Goal: Transaction & Acquisition: Purchase product/service

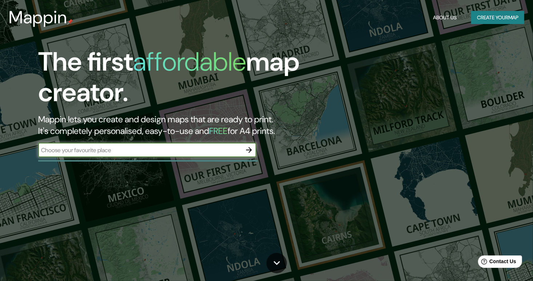
click at [221, 152] on input "text" at bounding box center [140, 150] width 204 height 8
type input "México"
click at [249, 150] on icon "button" at bounding box center [249, 150] width 9 height 9
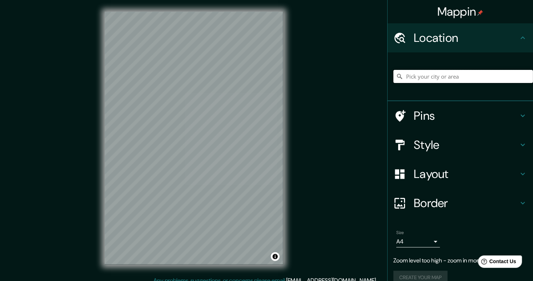
drag, startPoint x: 416, startPoint y: 79, endPoint x: 412, endPoint y: 77, distance: 4.7
click at [416, 79] on input "Pick your city or area" at bounding box center [464, 76] width 140 height 13
click at [415, 79] on input "Pick your city or area" at bounding box center [464, 76] width 140 height 13
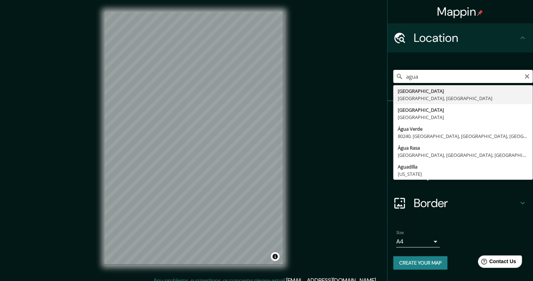
type input "Aguascalientes, Aguascalientes, México"
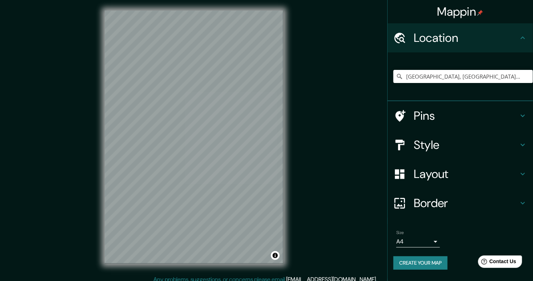
scroll to position [7, 0]
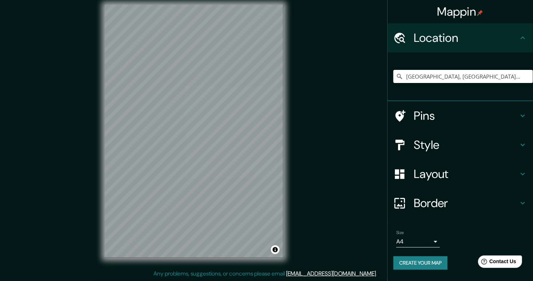
click at [441, 149] on h4 "Style" at bounding box center [466, 145] width 105 height 15
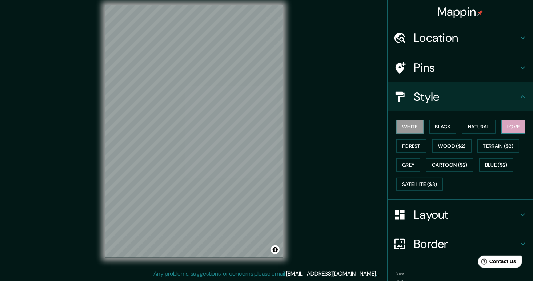
click at [502, 131] on button "Love" at bounding box center [514, 126] width 24 height 13
click at [485, 131] on button "Natural" at bounding box center [478, 126] width 33 height 13
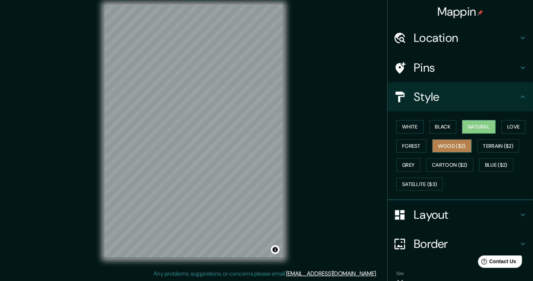
click at [437, 148] on button "Wood ($2)" at bounding box center [452, 145] width 39 height 13
click at [445, 128] on button "Black" at bounding box center [443, 126] width 27 height 13
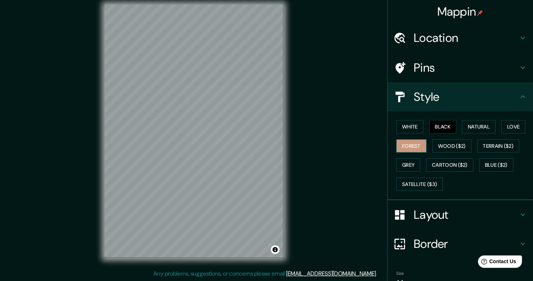
click at [414, 147] on button "Forest" at bounding box center [412, 145] width 30 height 13
click at [405, 162] on button "Grey" at bounding box center [409, 164] width 24 height 13
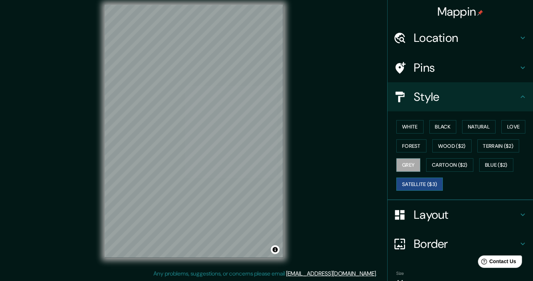
click at [409, 181] on button "Satellite ($3)" at bounding box center [420, 184] width 47 height 13
click at [489, 156] on div "White Black Natural Love Forest Wood ($2) Terrain ($2) Grey Cartoon ($2) Blue (…" at bounding box center [464, 155] width 140 height 76
click at [485, 160] on button "Blue ($2)" at bounding box center [496, 164] width 34 height 13
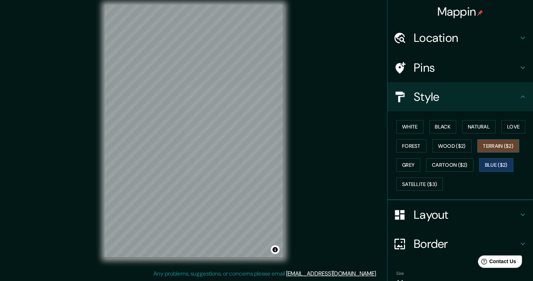
click at [485, 151] on button "Terrain ($2)" at bounding box center [499, 145] width 42 height 13
click at [477, 130] on button "Natural" at bounding box center [478, 126] width 33 height 13
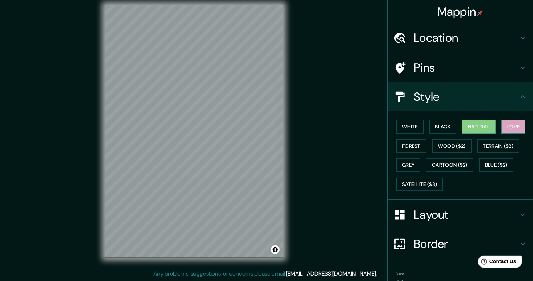
click at [505, 132] on button "Love" at bounding box center [514, 126] width 24 height 13
click at [414, 126] on button "White" at bounding box center [410, 126] width 27 height 13
click at [445, 215] on h4 "Layout" at bounding box center [466, 214] width 105 height 15
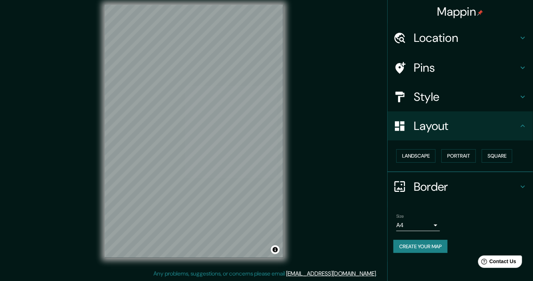
click at [436, 224] on body "Mappin Location Aguascalientes, Aguascalientes, México Pins Style Layout Landsc…" at bounding box center [266, 133] width 533 height 281
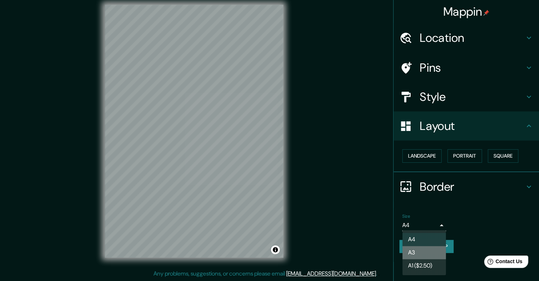
click at [427, 252] on li "A3" at bounding box center [424, 252] width 44 height 13
click at [427, 224] on body "Mappin Location Aguascalientes, Aguascalientes, México Pins Style Layout Landsc…" at bounding box center [269, 133] width 539 height 281
click at [424, 239] on li "A4" at bounding box center [424, 239] width 44 height 13
type input "single"
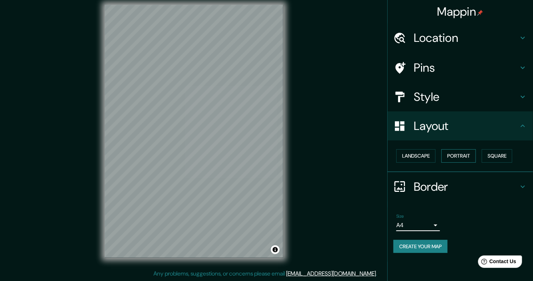
click at [462, 154] on button "Portrait" at bounding box center [459, 155] width 35 height 13
click at [435, 156] on button "Landscape" at bounding box center [416, 155] width 39 height 13
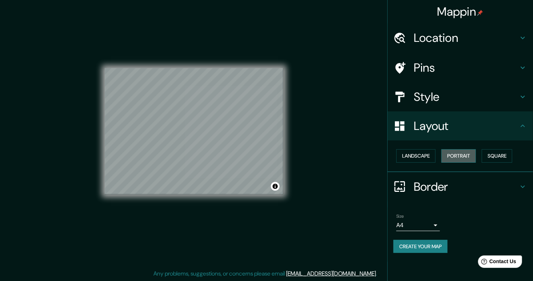
click at [454, 159] on button "Portrait" at bounding box center [459, 155] width 35 height 13
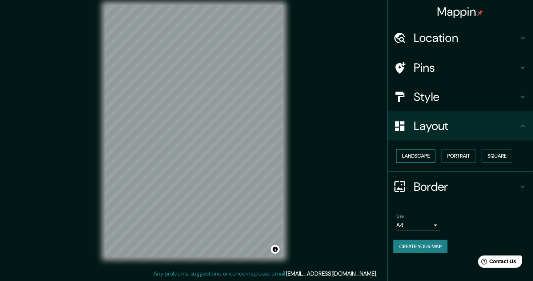
click at [423, 154] on button "Landscape" at bounding box center [416, 155] width 39 height 13
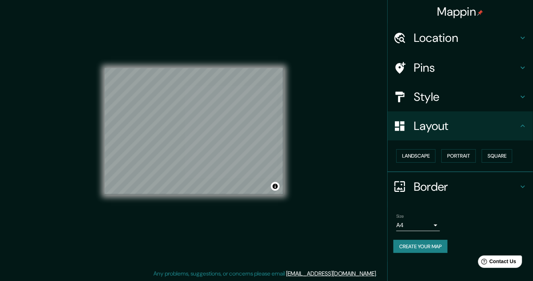
click at [521, 184] on icon at bounding box center [523, 186] width 9 height 9
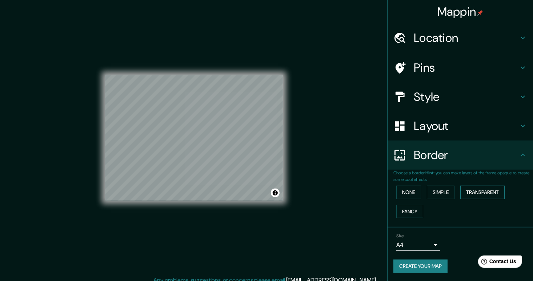
scroll to position [0, 0]
click at [459, 97] on h4 "Style" at bounding box center [466, 96] width 105 height 15
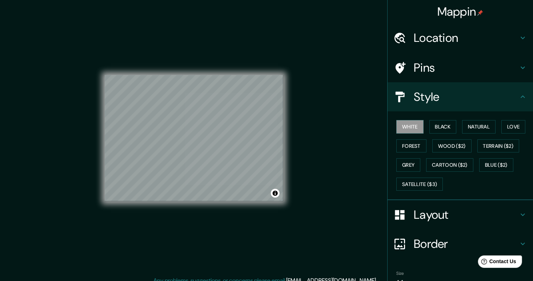
click at [466, 73] on h4 "Pins" at bounding box center [466, 67] width 105 height 15
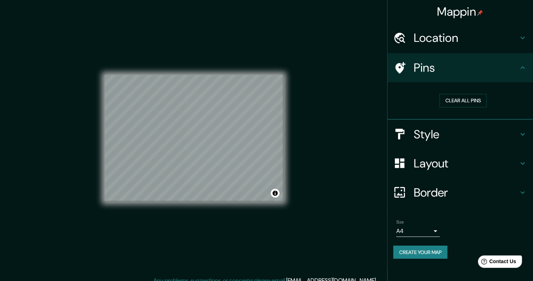
click at [448, 131] on h4 "Style" at bounding box center [466, 134] width 105 height 15
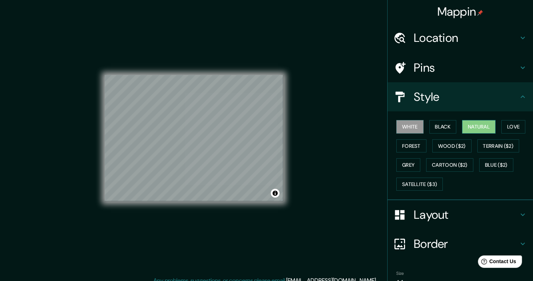
click at [483, 127] on button "Natural" at bounding box center [478, 126] width 33 height 13
click at [467, 131] on button "Natural" at bounding box center [478, 126] width 33 height 13
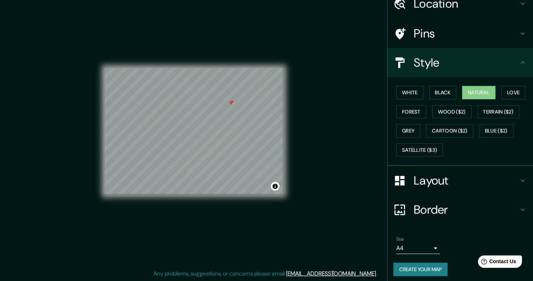
scroll to position [37, 0]
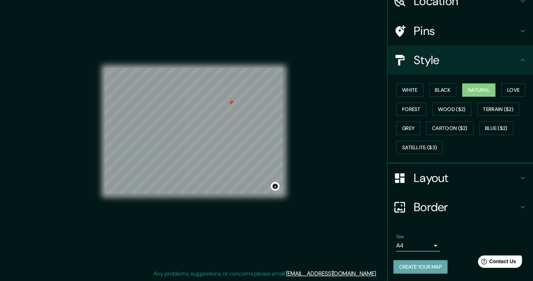
click at [411, 263] on button "Create your map" at bounding box center [421, 266] width 54 height 13
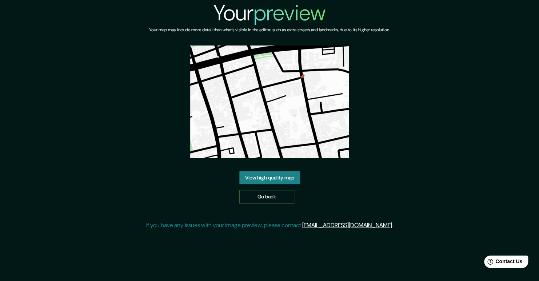
click at [254, 193] on link "Go back" at bounding box center [266, 196] width 55 height 13
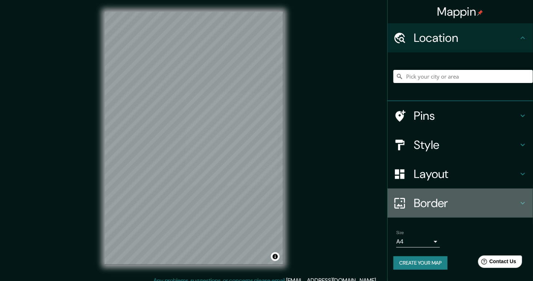
click at [421, 204] on h4 "Border" at bounding box center [466, 203] width 105 height 15
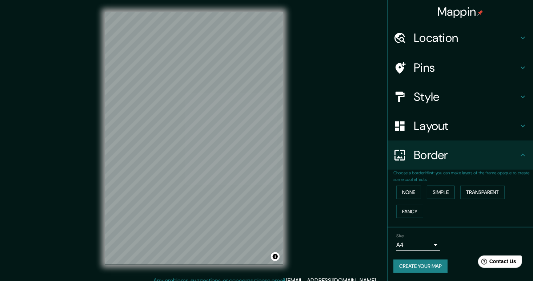
click at [437, 192] on button "Simple" at bounding box center [441, 192] width 28 height 13
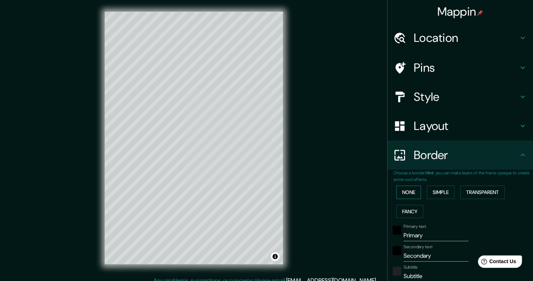
click at [407, 188] on button "None" at bounding box center [409, 192] width 25 height 13
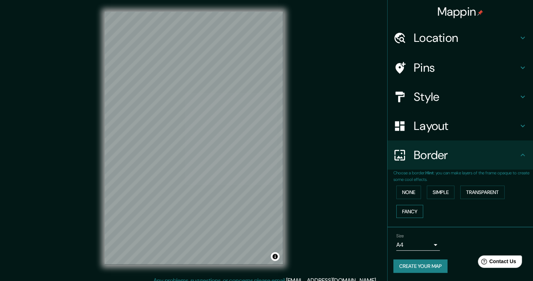
click at [404, 208] on button "Fancy" at bounding box center [410, 211] width 27 height 13
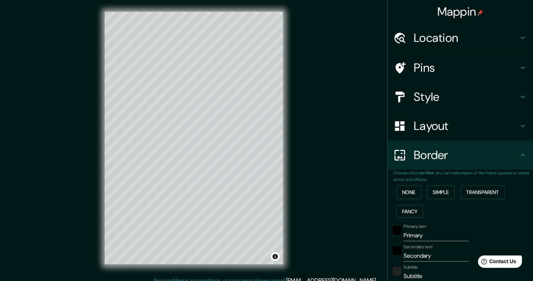
click at [406, 202] on div "None Simple Transparent Fancy" at bounding box center [464, 202] width 140 height 38
click at [407, 196] on button "None" at bounding box center [409, 192] width 25 height 13
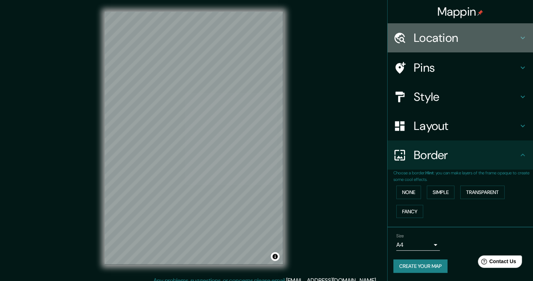
click at [434, 41] on h4 "Location" at bounding box center [466, 38] width 105 height 15
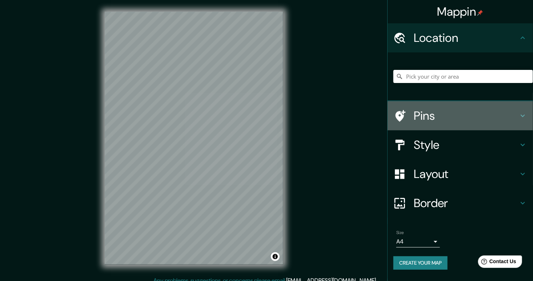
click at [444, 119] on h4 "Pins" at bounding box center [466, 115] width 105 height 15
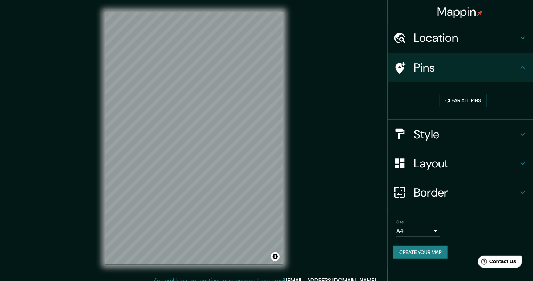
click at [433, 134] on h4 "Style" at bounding box center [466, 134] width 105 height 15
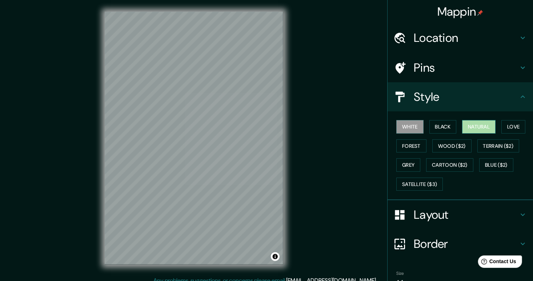
click at [466, 125] on button "Natural" at bounding box center [478, 126] width 33 height 13
click at [286, 147] on div "© Mapbox © OpenStreetMap Improve this map" at bounding box center [194, 138] width 202 height 276
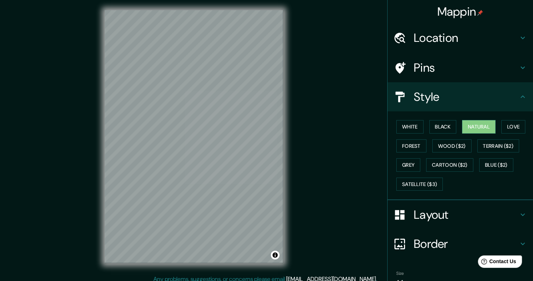
scroll to position [3, 0]
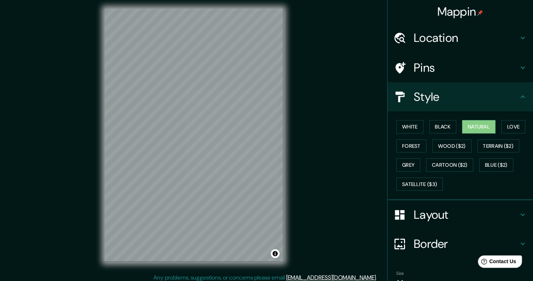
click at [421, 216] on h4 "Layout" at bounding box center [466, 214] width 105 height 15
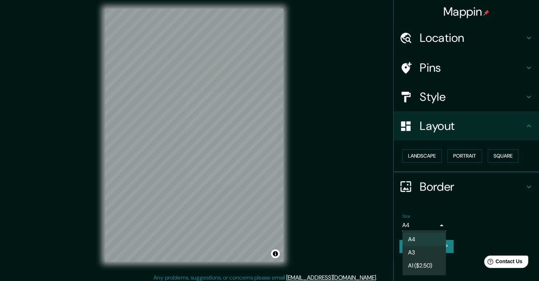
click at [434, 222] on body "Mappin Location Pins Style Layout Landscape Portrait Square Border Choose a bor…" at bounding box center [269, 137] width 539 height 281
click at [427, 211] on div at bounding box center [269, 140] width 539 height 281
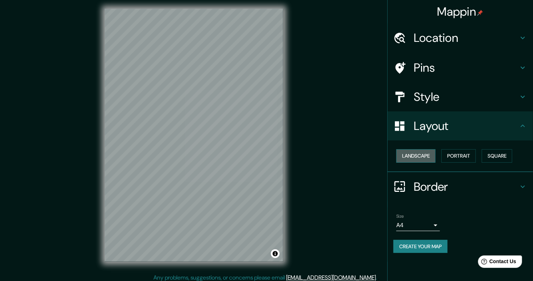
click at [433, 156] on button "Landscape" at bounding box center [416, 155] width 39 height 13
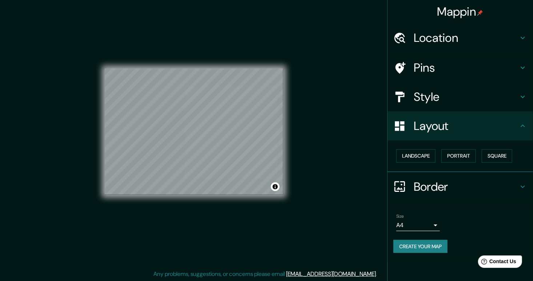
scroll to position [7, 0]
click at [523, 224] on div "Size A4 single" at bounding box center [461, 222] width 134 height 23
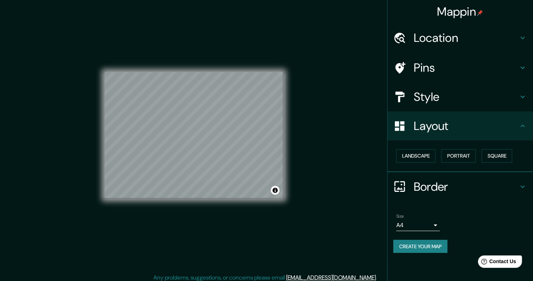
scroll to position [0, 0]
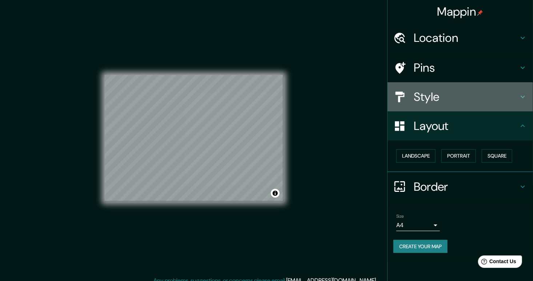
click at [455, 87] on div "Style" at bounding box center [461, 96] width 146 height 29
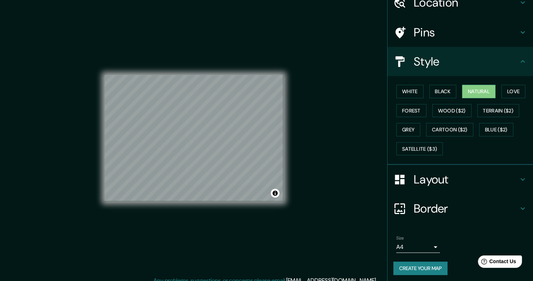
scroll to position [37, 0]
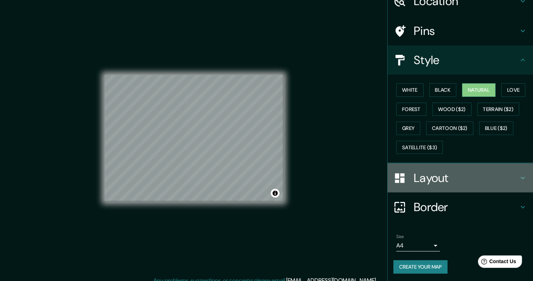
click at [474, 172] on h4 "Layout" at bounding box center [466, 178] width 105 height 15
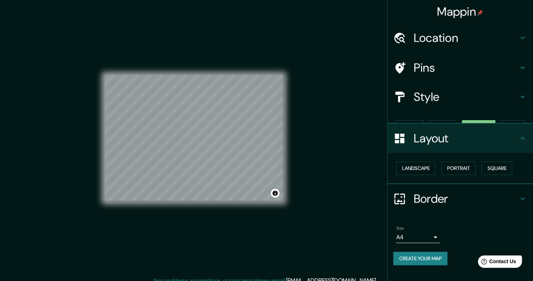
scroll to position [0, 0]
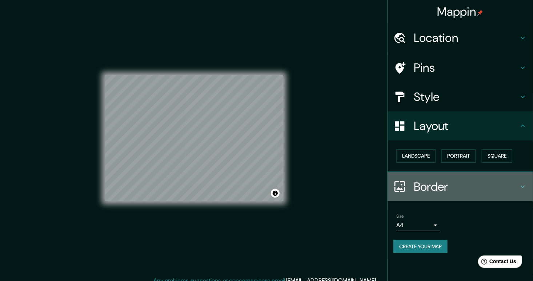
click at [475, 186] on h4 "Border" at bounding box center [466, 186] width 105 height 15
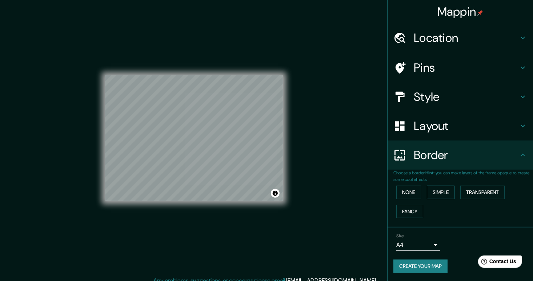
click at [446, 188] on button "Simple" at bounding box center [441, 192] width 28 height 13
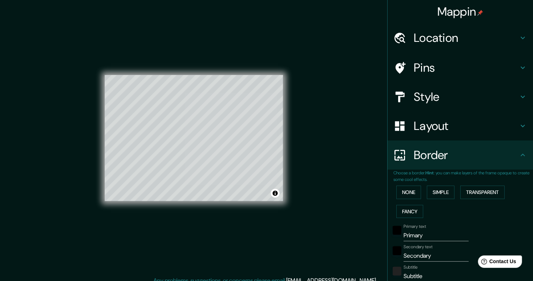
click at [418, 192] on div "None Simple Transparent Fancy" at bounding box center [464, 202] width 140 height 38
click at [464, 196] on button "Transparent" at bounding box center [483, 192] width 44 height 13
click at [414, 190] on button "None" at bounding box center [409, 192] width 25 height 13
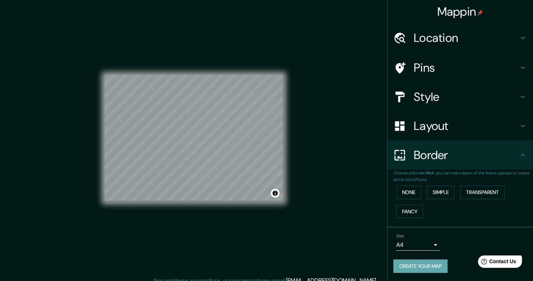
click at [435, 267] on button "Create your map" at bounding box center [421, 265] width 54 height 13
click at [414, 267] on div "Create your map" at bounding box center [461, 265] width 134 height 13
click at [433, 268] on button "Create your map" at bounding box center [421, 265] width 54 height 13
click at [434, 268] on div "Create your map" at bounding box center [461, 265] width 134 height 13
click at [435, 268] on div "Create your map" at bounding box center [461, 265] width 134 height 13
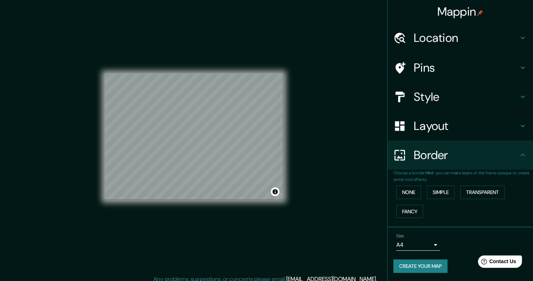
scroll to position [0, 0]
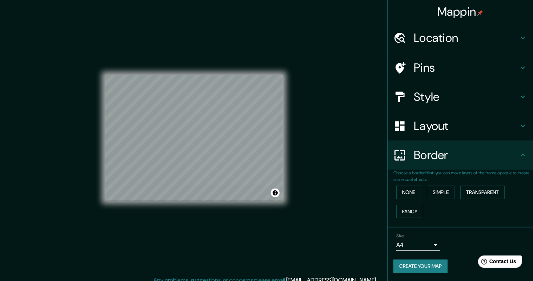
drag, startPoint x: 434, startPoint y: 95, endPoint x: 422, endPoint y: 103, distance: 14.0
click at [434, 95] on h4 "Style" at bounding box center [466, 96] width 105 height 15
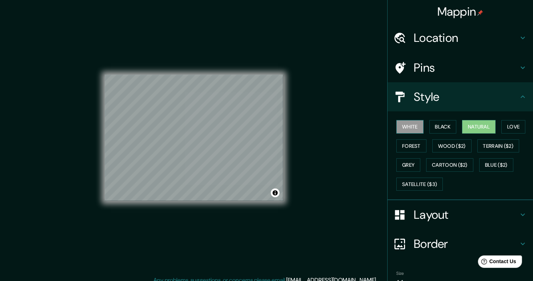
click at [403, 121] on button "White" at bounding box center [410, 126] width 27 height 13
click at [462, 127] on button "Natural" at bounding box center [478, 126] width 33 height 13
click at [441, 125] on button "Black" at bounding box center [443, 126] width 27 height 13
click at [416, 123] on button "White" at bounding box center [410, 126] width 27 height 13
click at [467, 125] on button "Natural" at bounding box center [478, 126] width 33 height 13
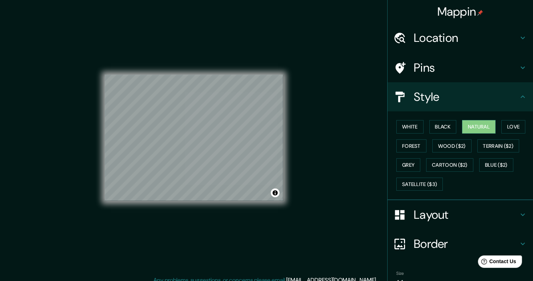
scroll to position [0, 0]
click at [434, 129] on button "Black" at bounding box center [443, 126] width 27 height 13
click at [430, 130] on button "Black" at bounding box center [443, 126] width 27 height 13
click at [409, 123] on button "White" at bounding box center [410, 126] width 27 height 13
